Goal: Task Accomplishment & Management: Manage account settings

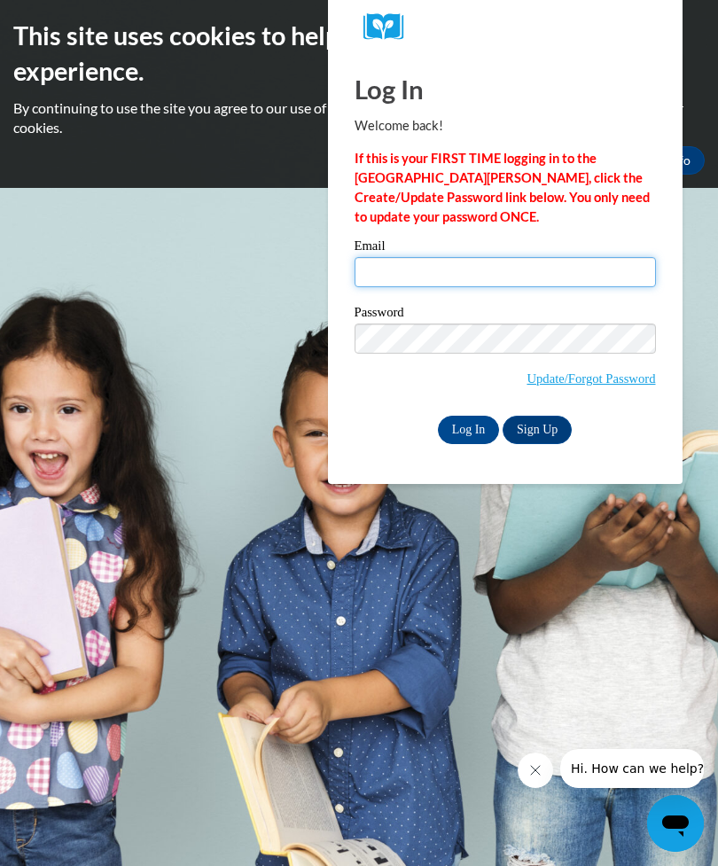
click at [564, 287] on input "Email" at bounding box center [504, 272] width 301 height 30
type input "[EMAIL_ADDRESS]"
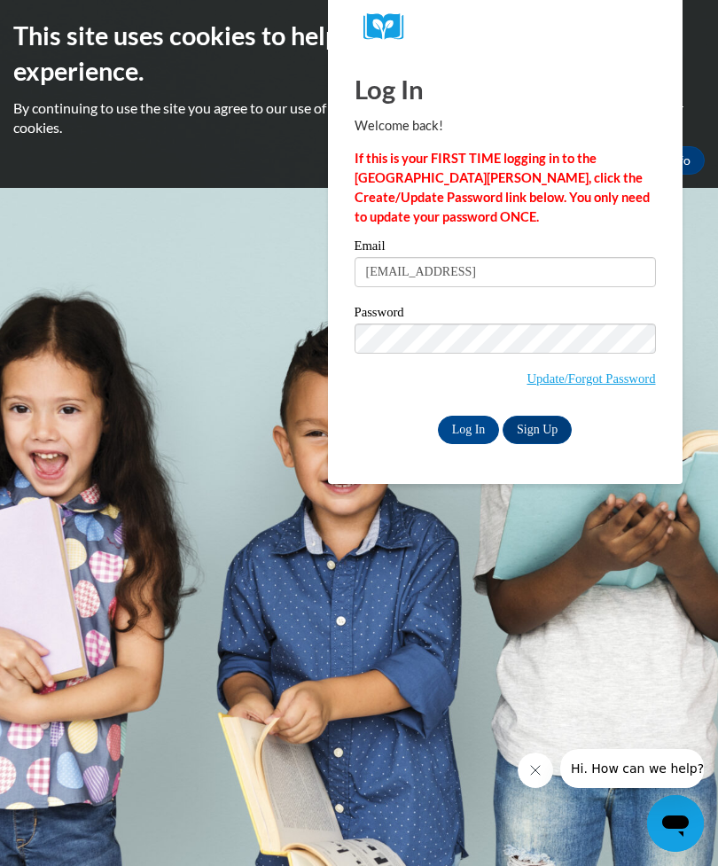
click at [468, 430] on input "Log In" at bounding box center [469, 430] width 62 height 28
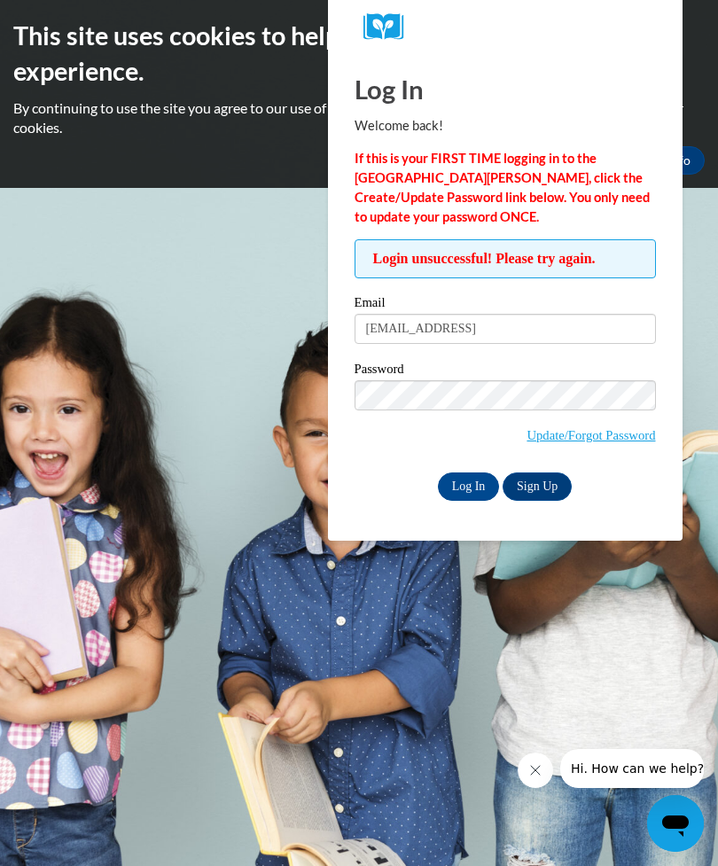
click at [474, 491] on input "Log In" at bounding box center [469, 486] width 62 height 28
click at [593, 331] on input "[EMAIL_ADDRESS]" at bounding box center [504, 329] width 301 height 30
type input "[EMAIL_ADDRESS][DOMAIN_NAME]"
click at [621, 439] on link "Update/Forgot Password" at bounding box center [590, 435] width 128 height 14
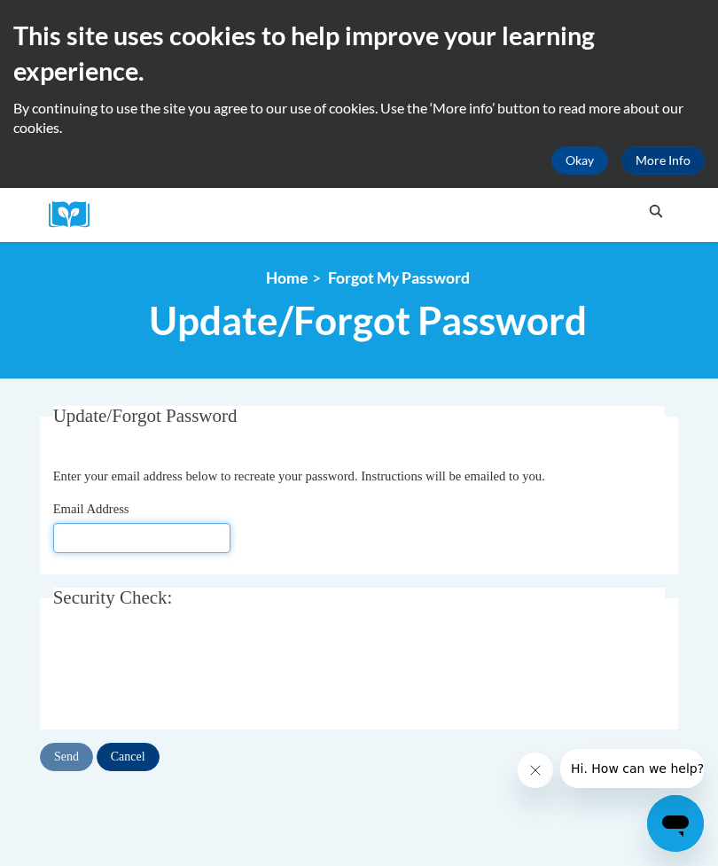
click at [83, 533] on input "Email Address" at bounding box center [141, 538] width 177 height 30
type input "[EMAIL_ADDRESS]"
click at [66, 755] on input "Send" at bounding box center [66, 757] width 53 height 28
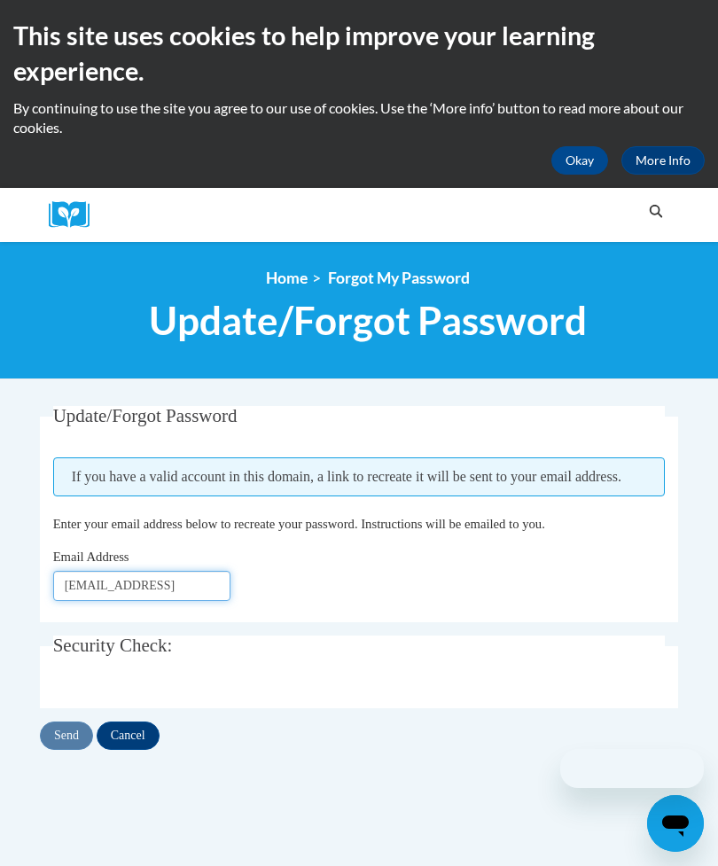
click at [158, 574] on input "[EMAIL_ADDRESS]" at bounding box center [141, 586] width 177 height 30
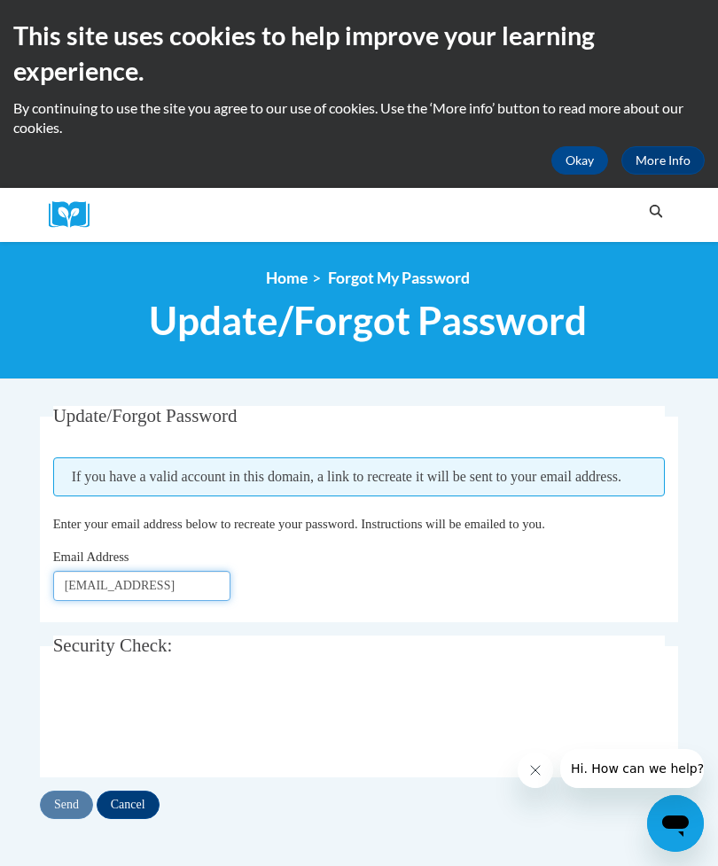
click at [180, 578] on input "[EMAIL_ADDRESS]" at bounding box center [141, 586] width 177 height 30
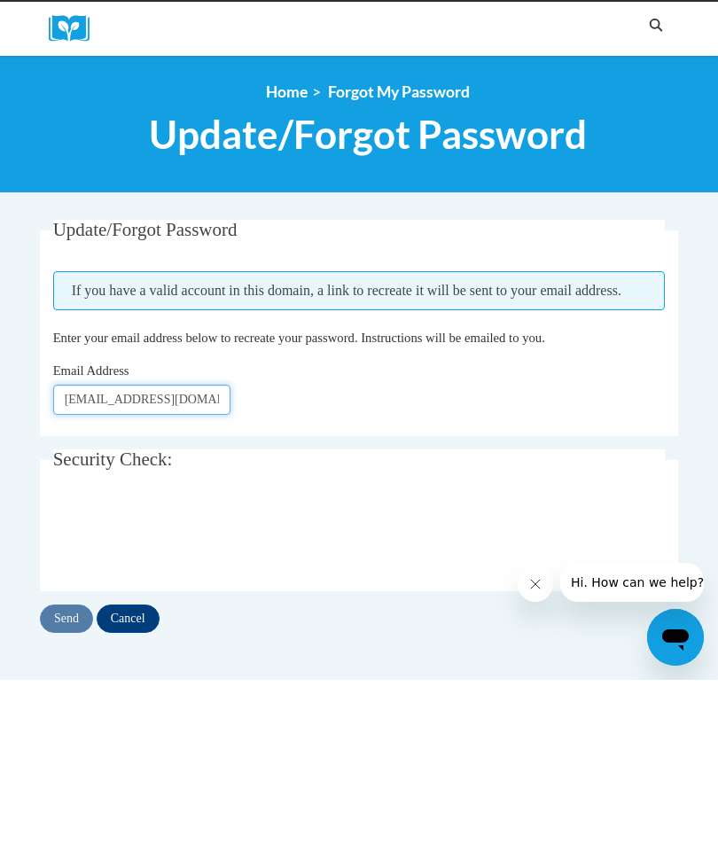
type input "[EMAIL_ADDRESS][DOMAIN_NAME]"
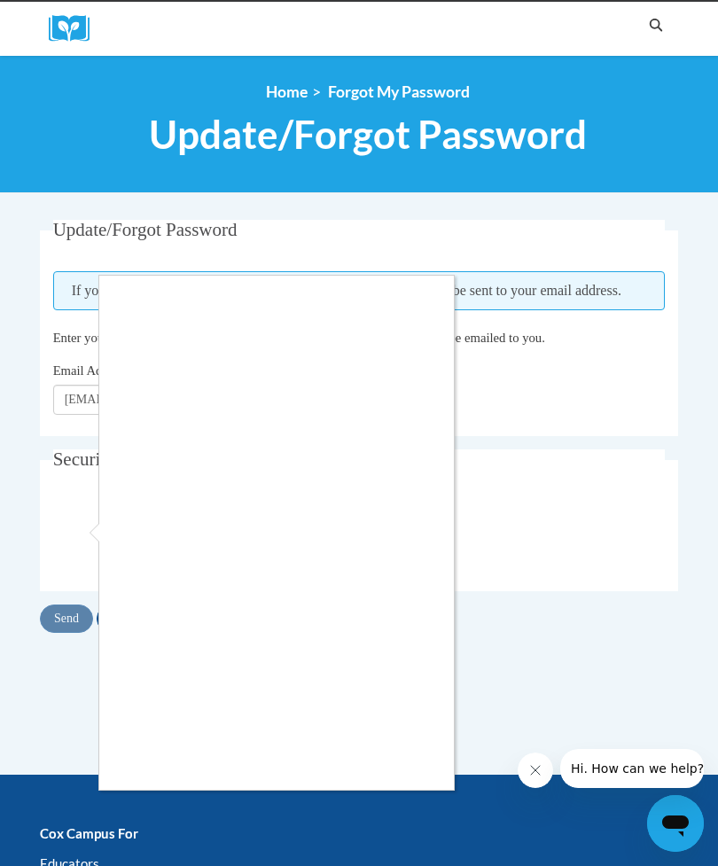
scroll to position [188, 0]
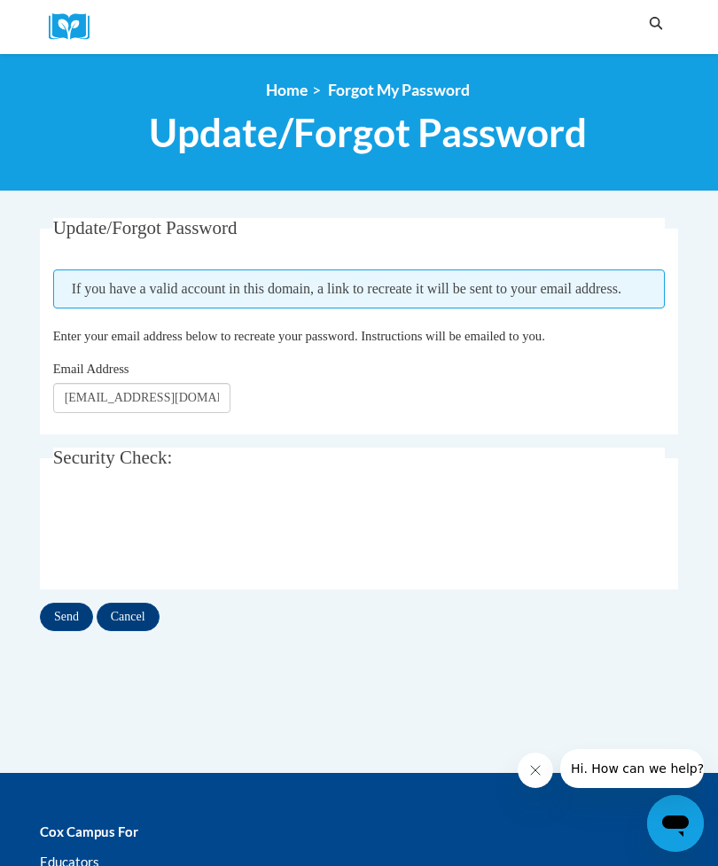
click at [69, 616] on input "Send" at bounding box center [66, 617] width 53 height 28
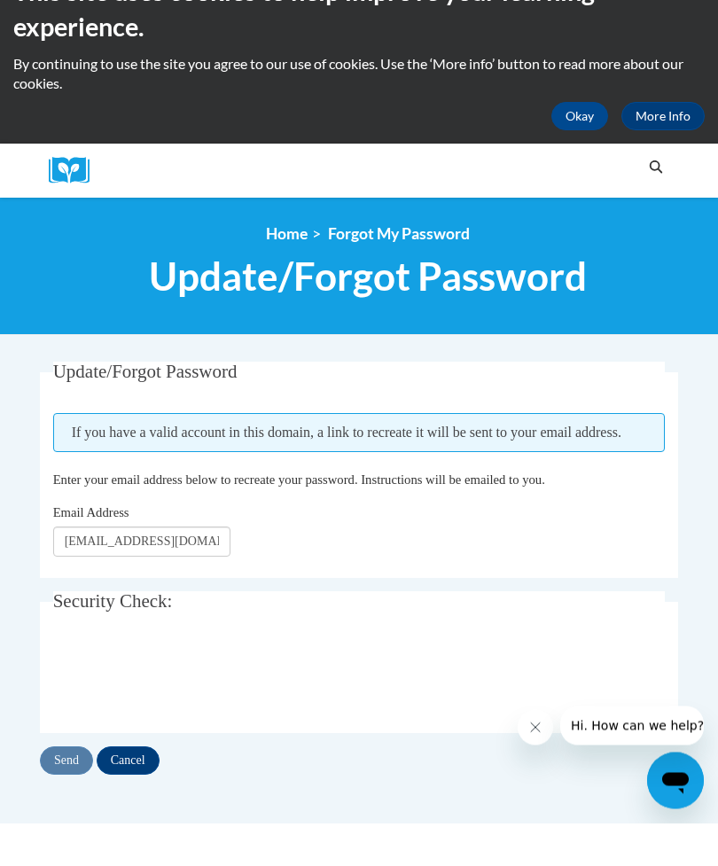
scroll to position [48, 0]
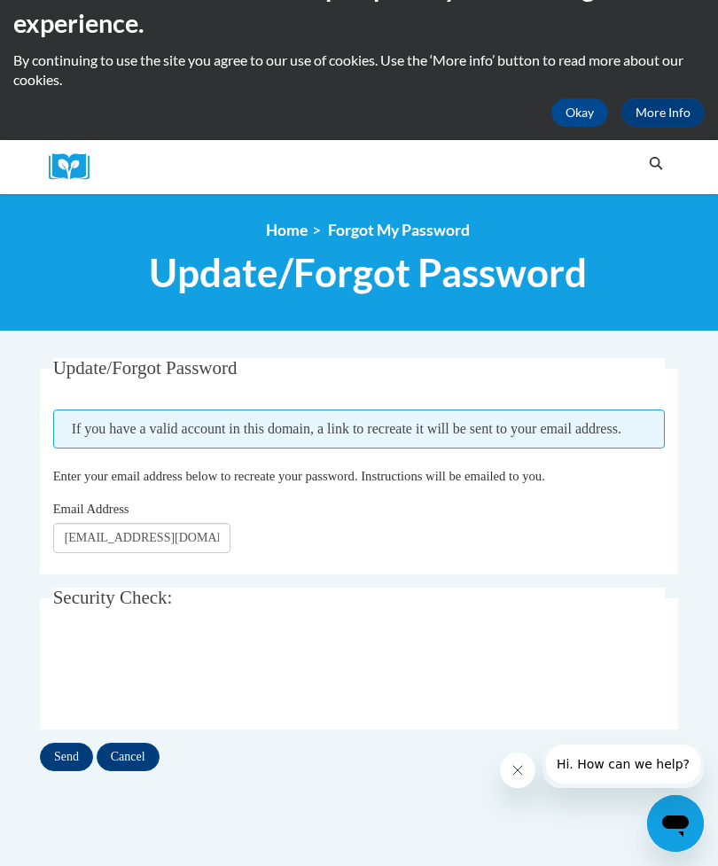
click at [73, 753] on input "Send" at bounding box center [66, 757] width 53 height 28
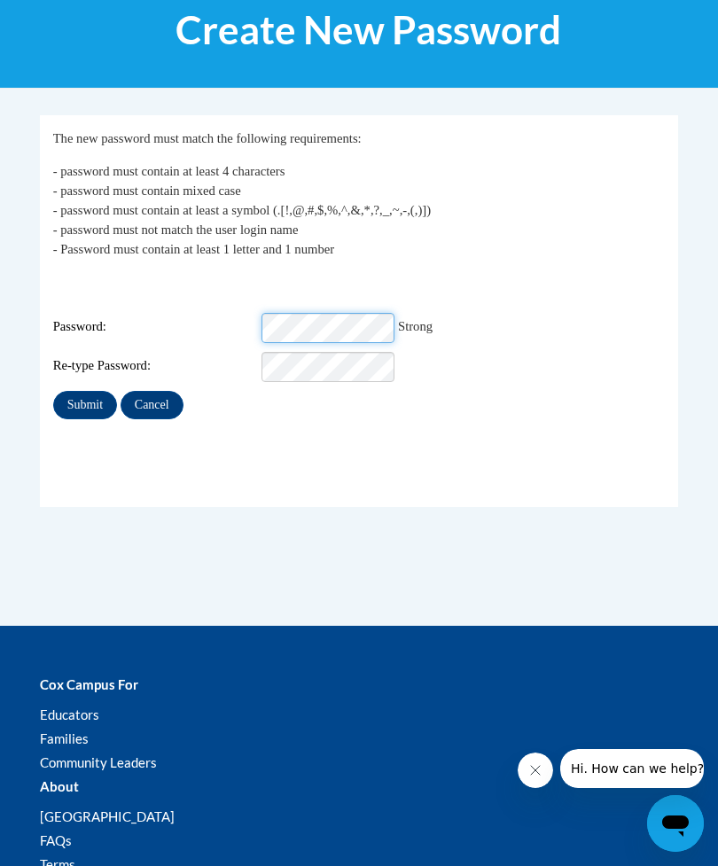
scroll to position [290, 0]
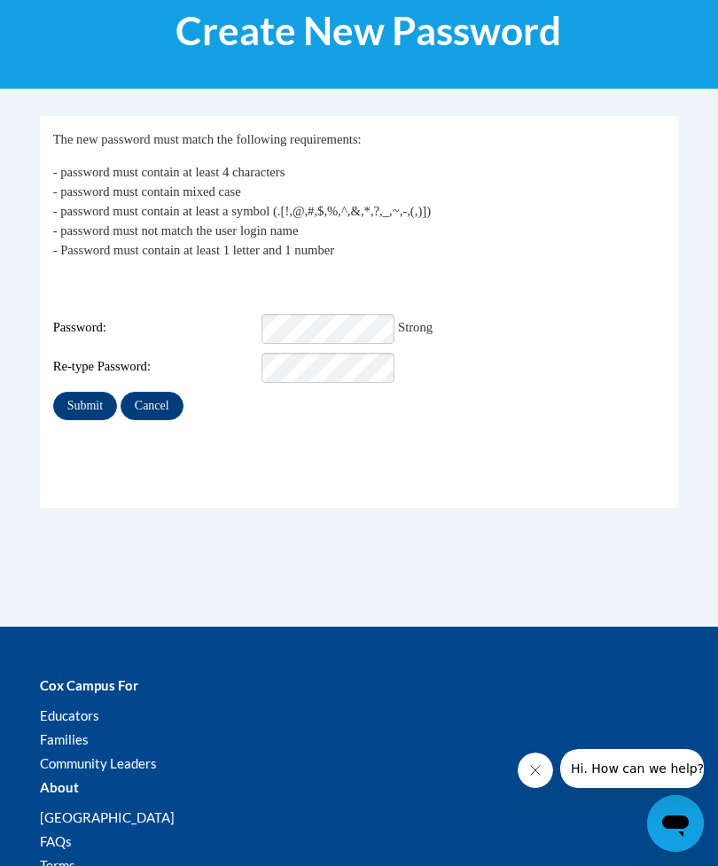
click at [79, 394] on input "Submit" at bounding box center [85, 406] width 64 height 28
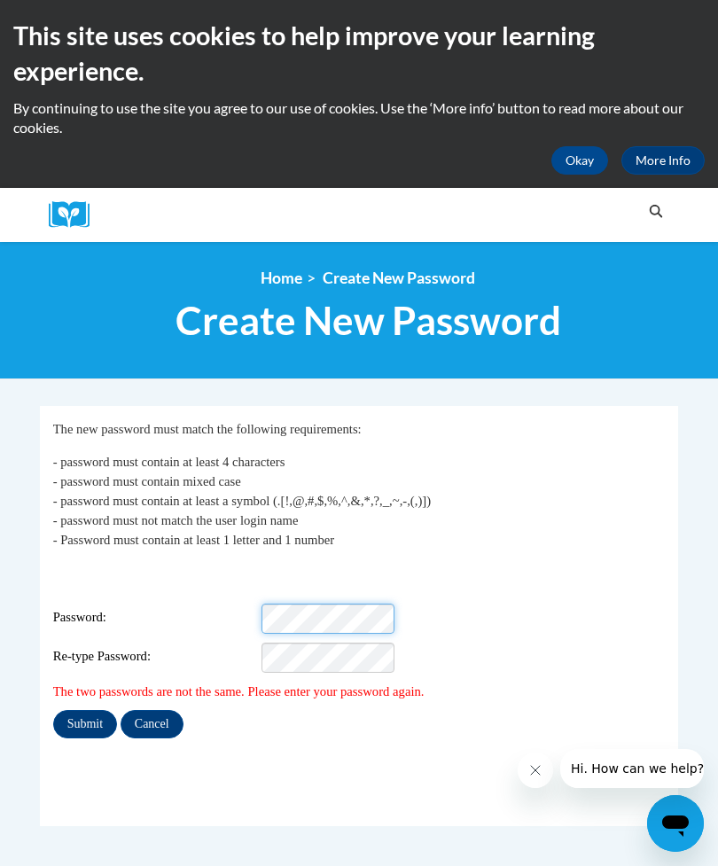
scroll to position [31, 0]
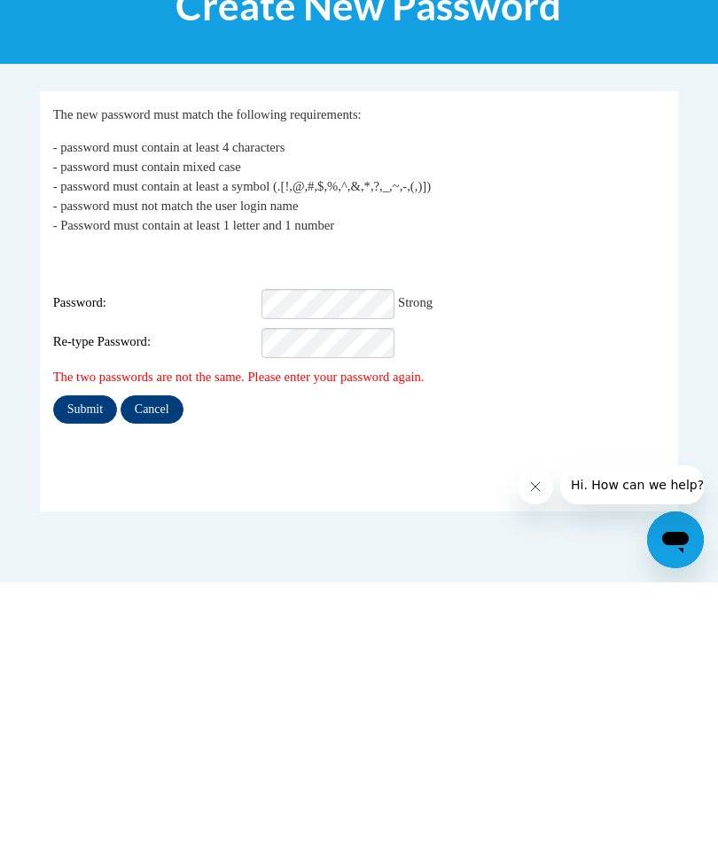
click at [83, 679] on input "Submit" at bounding box center [85, 693] width 64 height 28
